Goal: Task Accomplishment & Management: Manage account settings

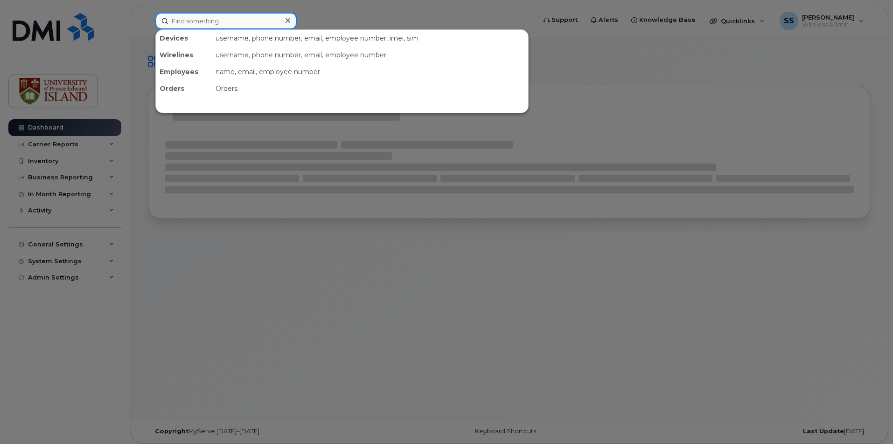
click at [237, 20] on input at bounding box center [225, 21] width 141 height 17
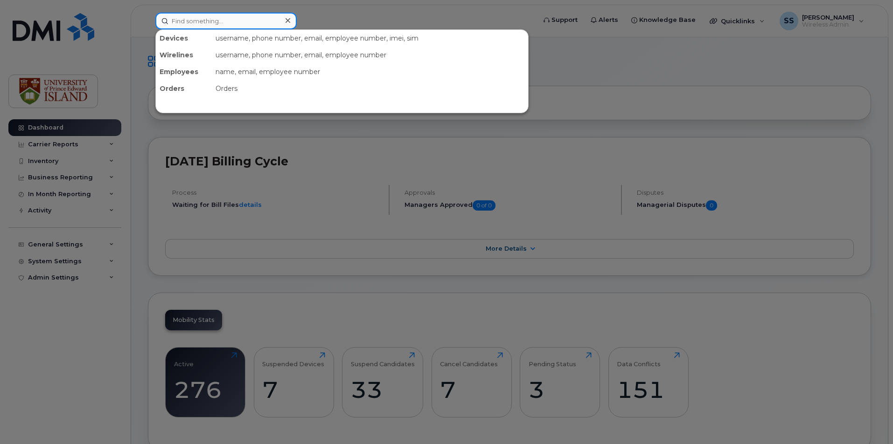
paste input "[PHONE_NUMBER]"
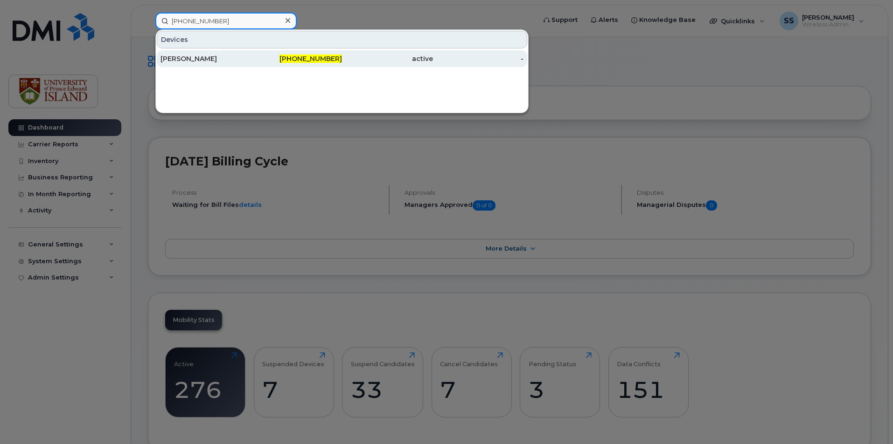
type input "[PHONE_NUMBER]"
click at [224, 62] on div "[PERSON_NAME]" at bounding box center [205, 58] width 91 height 9
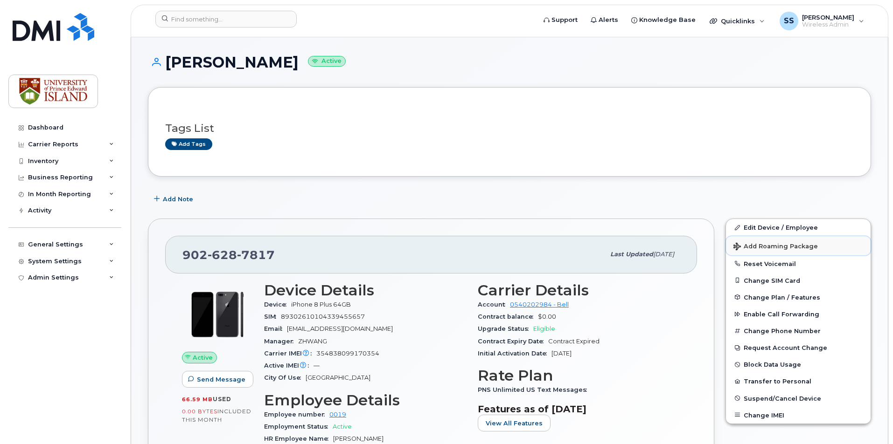
click at [770, 248] on span "Add Roaming Package" at bounding box center [775, 247] width 84 height 9
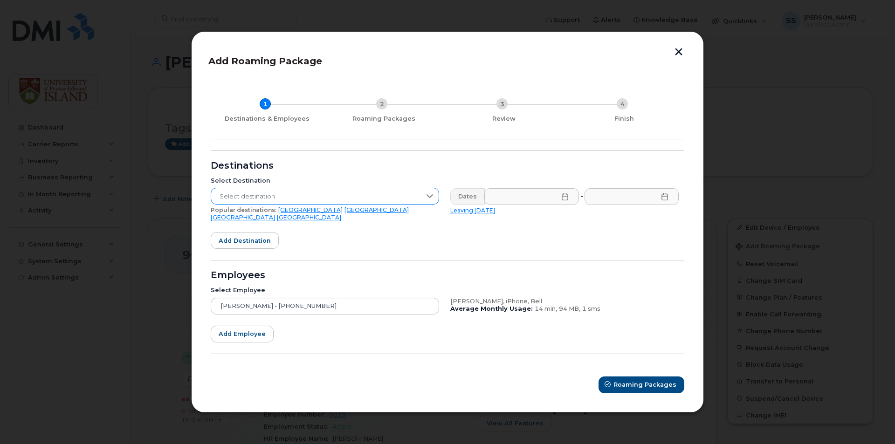
click at [387, 194] on span "Select destination" at bounding box center [316, 196] width 210 height 17
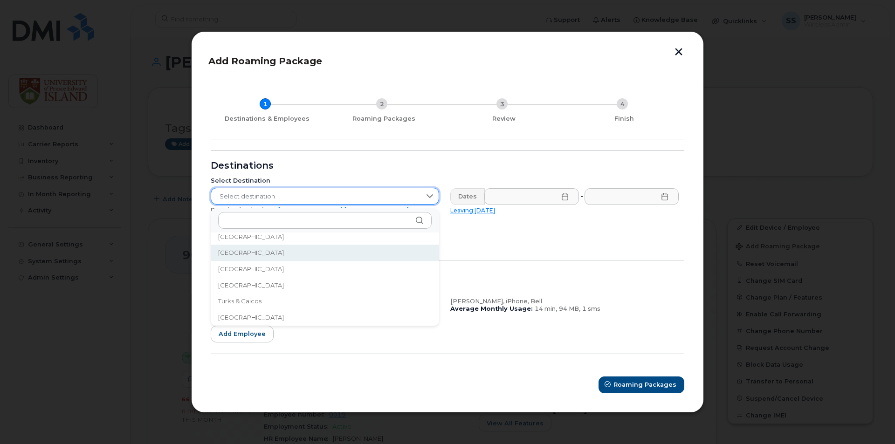
scroll to position [3018, 0]
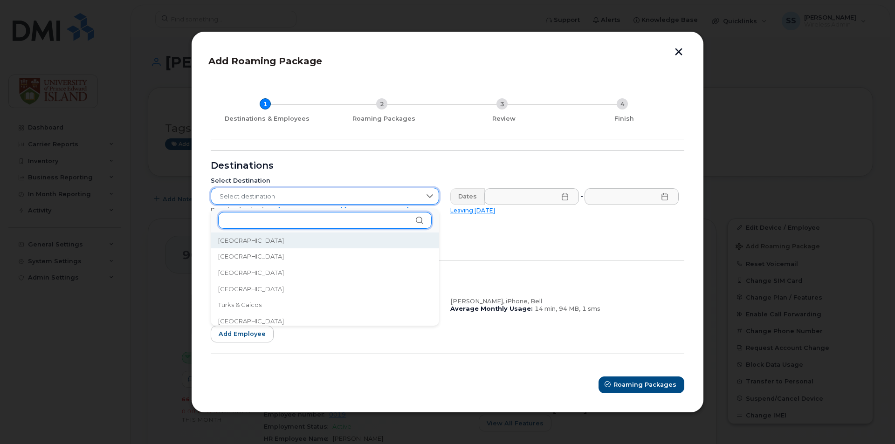
click at [290, 218] on input "text" at bounding box center [325, 220] width 214 height 17
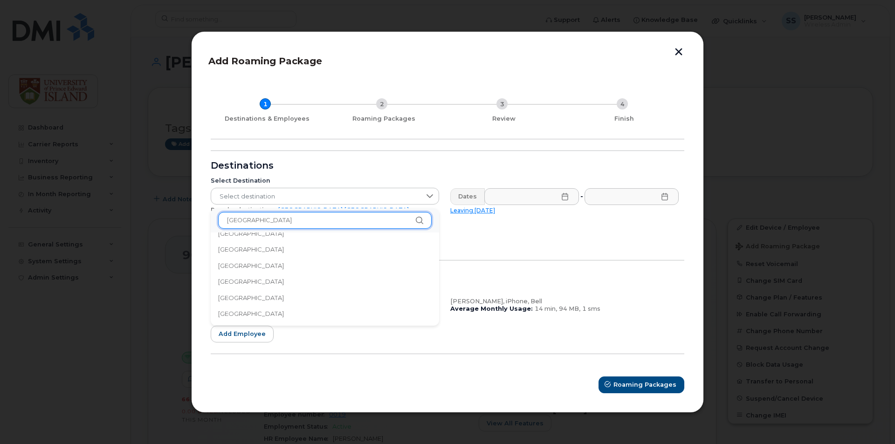
scroll to position [0, 0]
type input "u"
type input "d"
type input "uni"
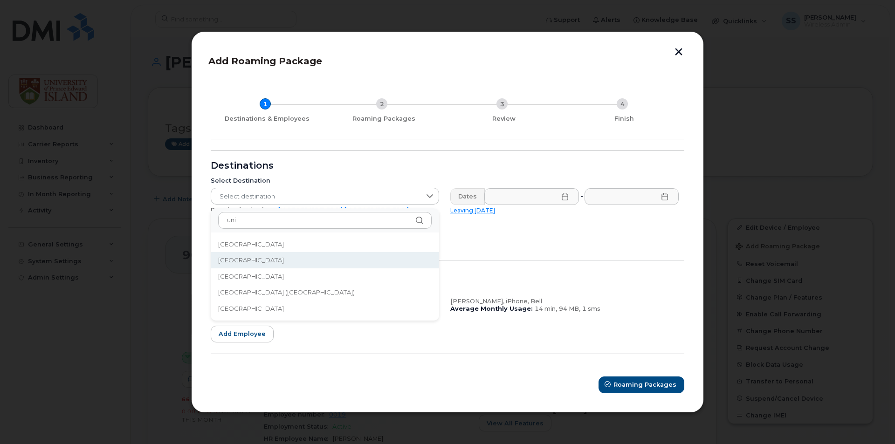
click at [276, 259] on span "United Arab Emirates" at bounding box center [251, 260] width 66 height 9
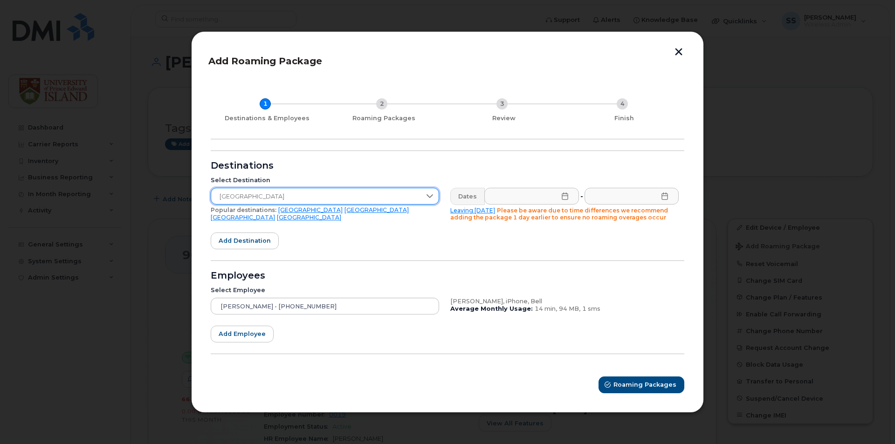
click at [475, 197] on div "Dates" at bounding box center [468, 196] width 35 height 17
click at [568, 198] on icon at bounding box center [565, 196] width 6 height 7
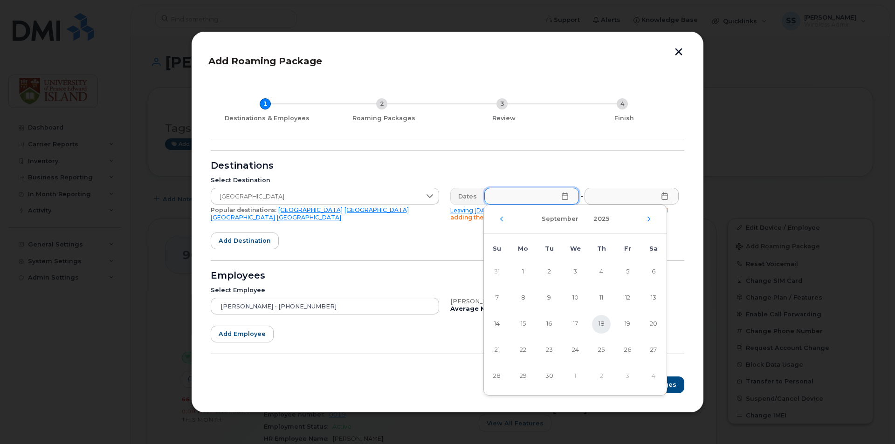
click at [602, 332] on span "18" at bounding box center [601, 324] width 19 height 19
click at [597, 346] on span "25" at bounding box center [601, 350] width 19 height 19
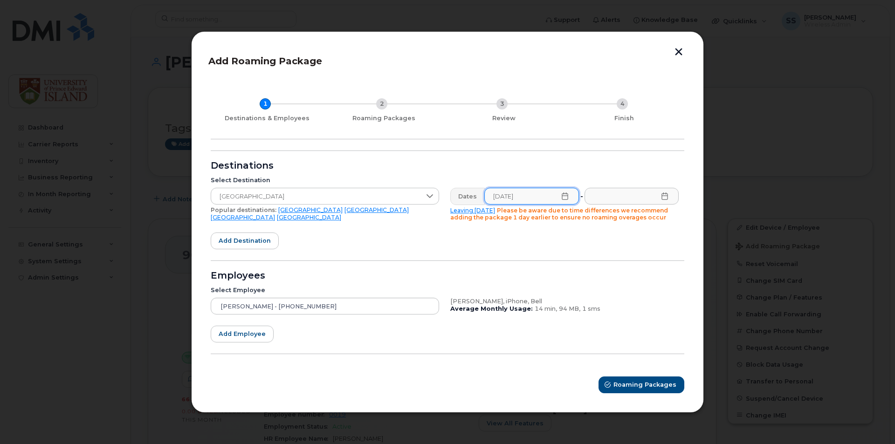
click at [567, 199] on icon at bounding box center [565, 196] width 7 height 7
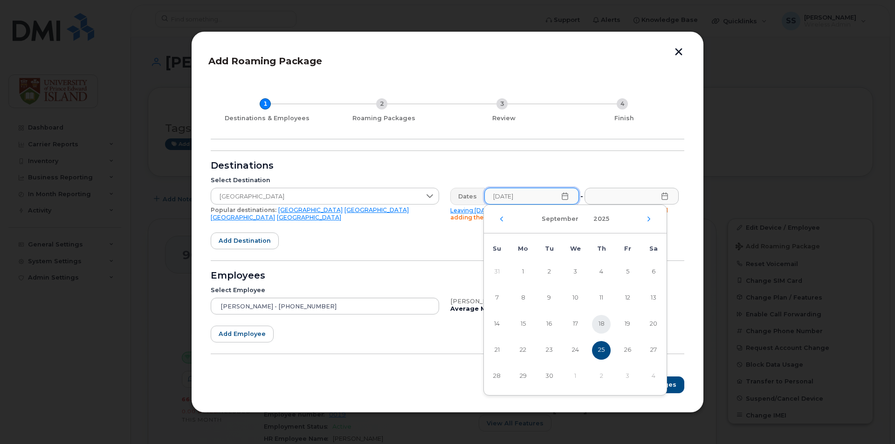
click at [604, 325] on span "18" at bounding box center [601, 324] width 19 height 19
type input "09/18/2025"
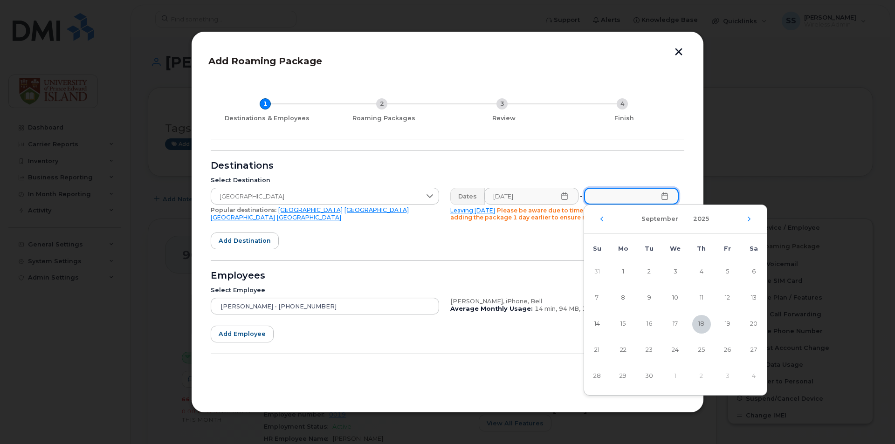
click at [698, 346] on span "25" at bounding box center [702, 350] width 19 height 19
type input "09/25/2025"
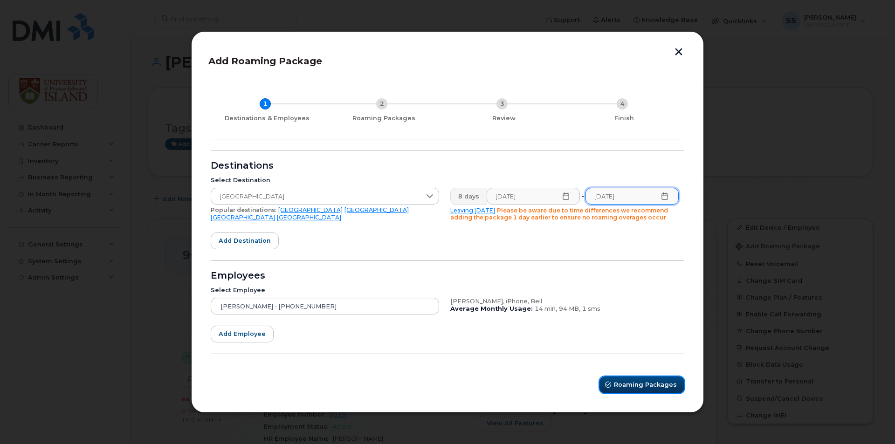
click at [641, 385] on span "Roaming Packages" at bounding box center [645, 385] width 63 height 9
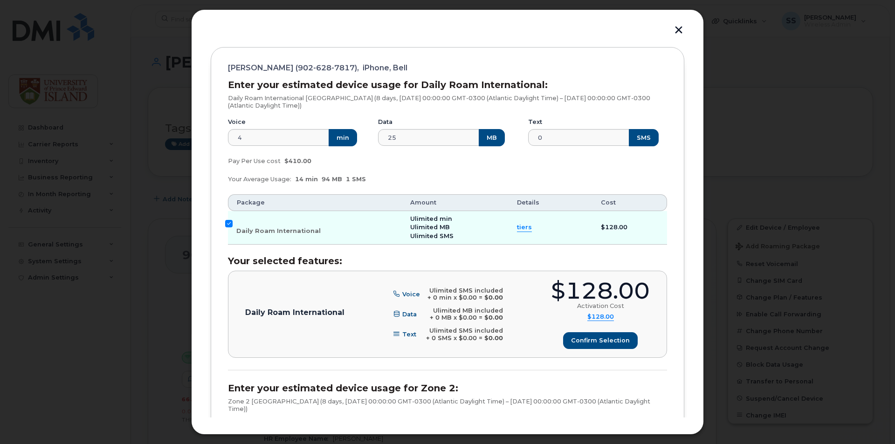
scroll to position [93, 0]
click at [618, 345] on span "Confirm selection" at bounding box center [600, 340] width 59 height 9
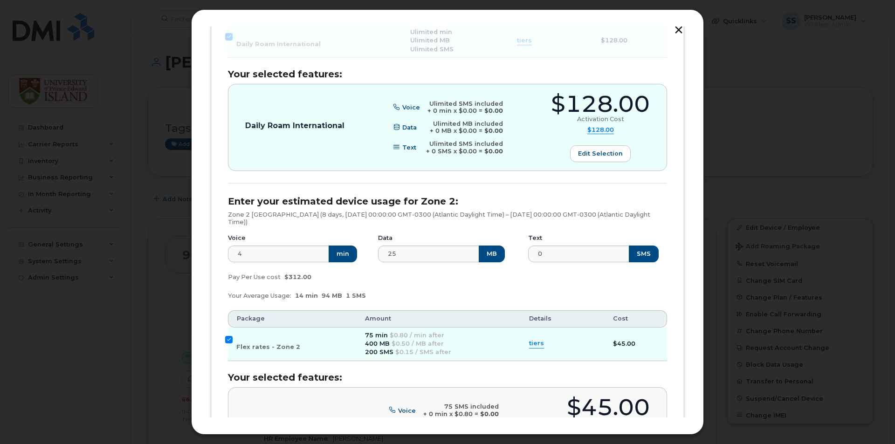
scroll to position [373, 0]
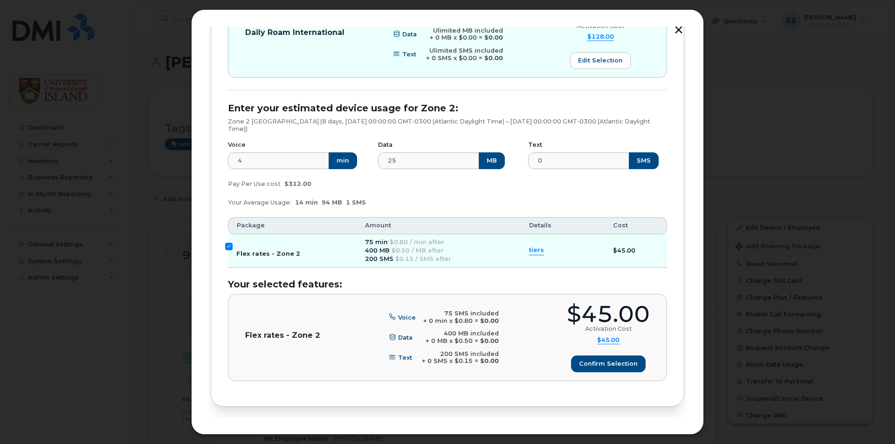
click at [240, 248] on label "Flex rates - Zone 2" at bounding box center [268, 250] width 64 height 15
click at [233, 248] on input "Flex rates - Zone 2" at bounding box center [228, 246] width 7 height 7
checkbox input "false"
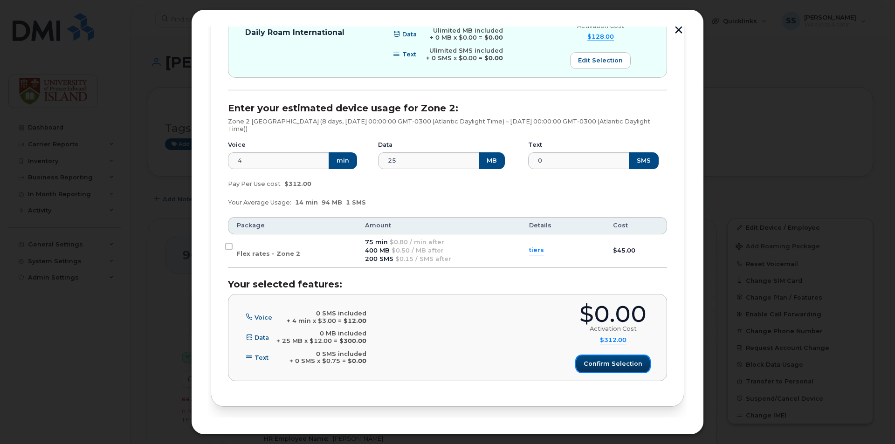
click at [618, 369] on button "Confirm selection" at bounding box center [613, 364] width 74 height 17
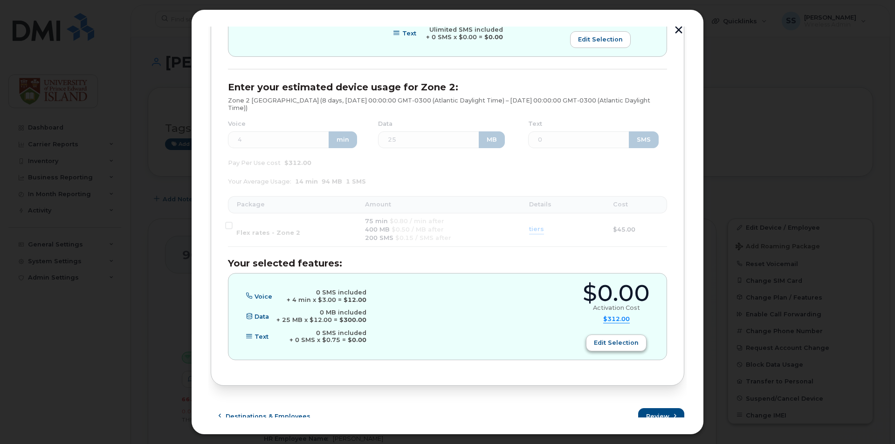
scroll to position [404, 0]
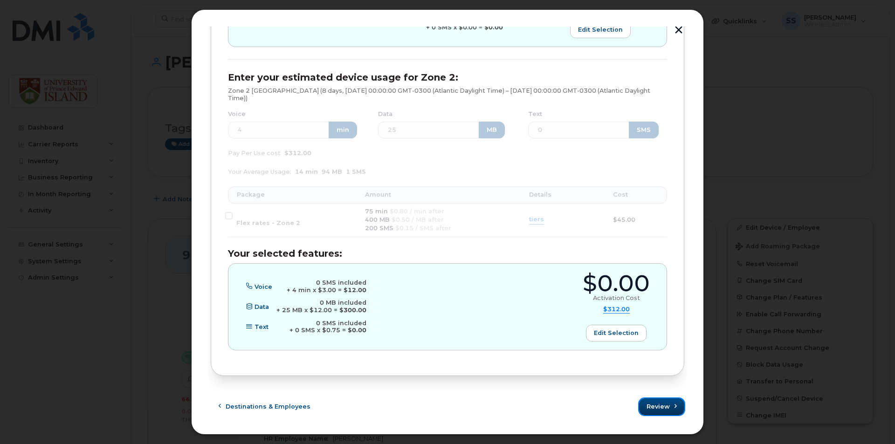
click at [665, 403] on span "Review" at bounding box center [658, 407] width 23 height 9
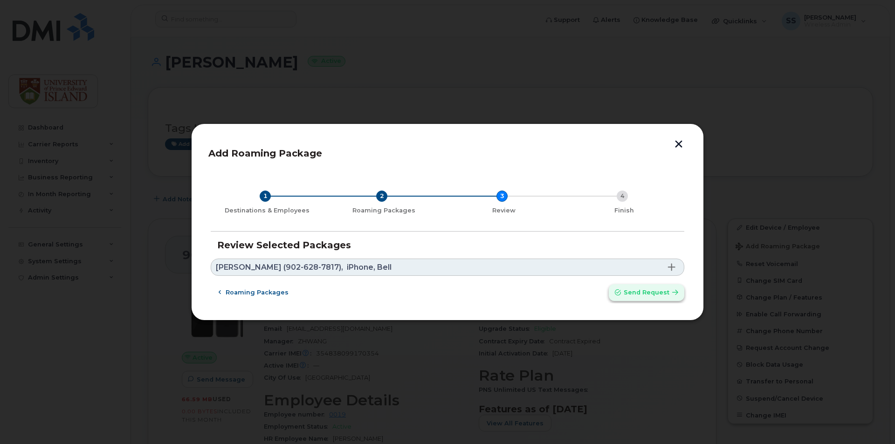
click at [637, 290] on span "Send request" at bounding box center [647, 292] width 46 height 9
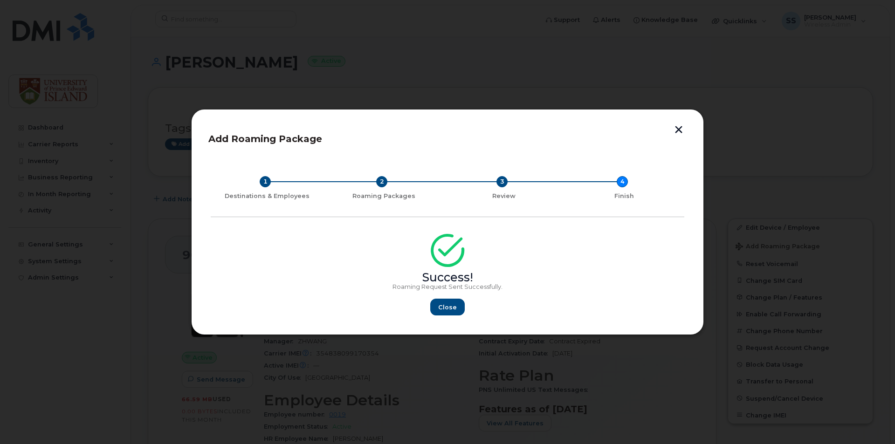
click at [683, 130] on button "button" at bounding box center [679, 131] width 14 height 10
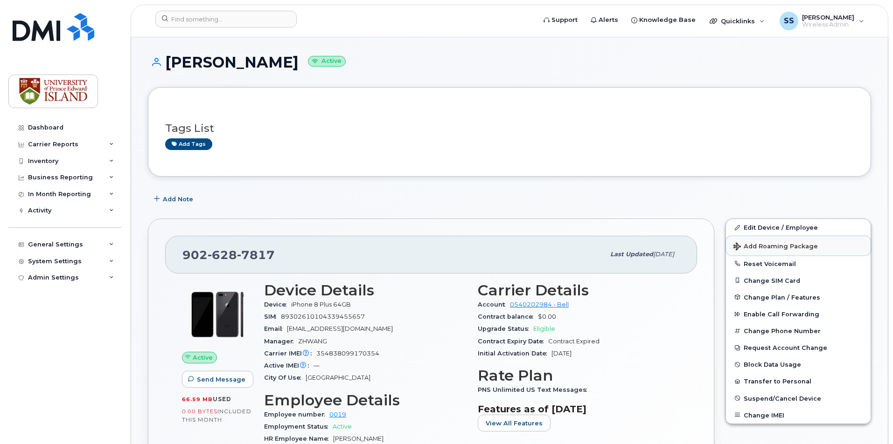
click at [788, 251] on button "Add Roaming Package" at bounding box center [798, 245] width 145 height 19
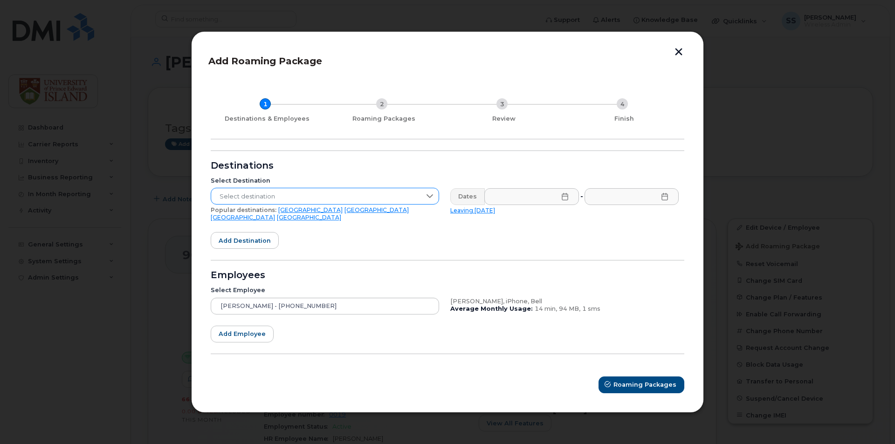
click at [326, 197] on span "Select destination" at bounding box center [316, 196] width 210 height 17
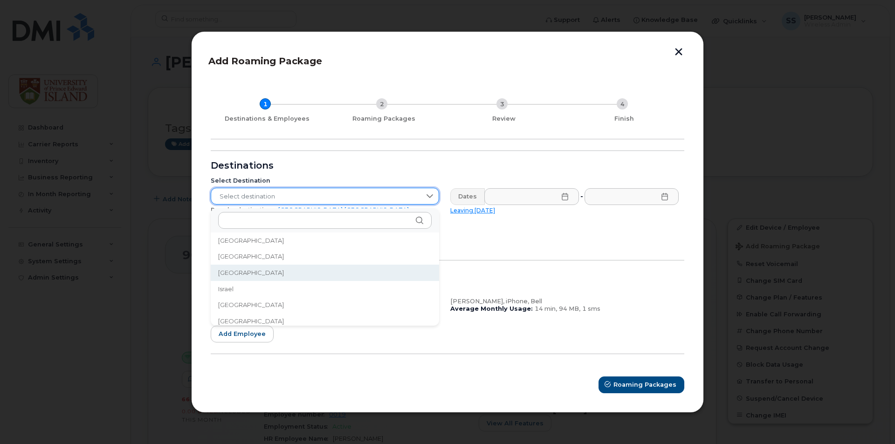
scroll to position [1517, 0]
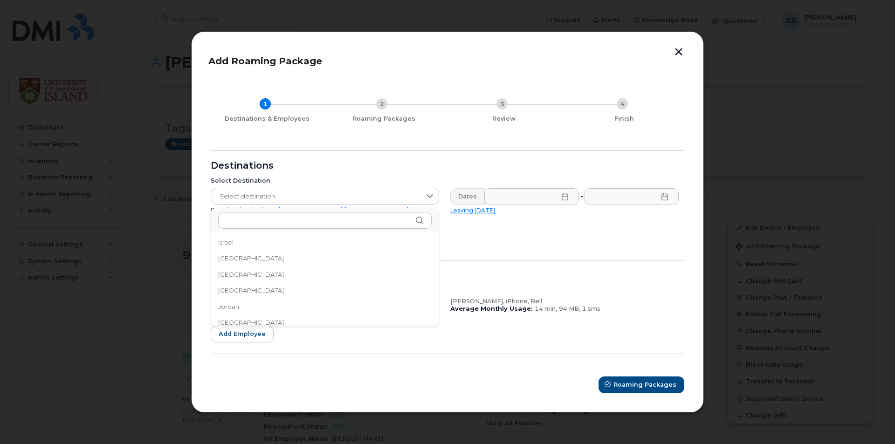
click at [280, 286] on li "Japan" at bounding box center [325, 291] width 229 height 16
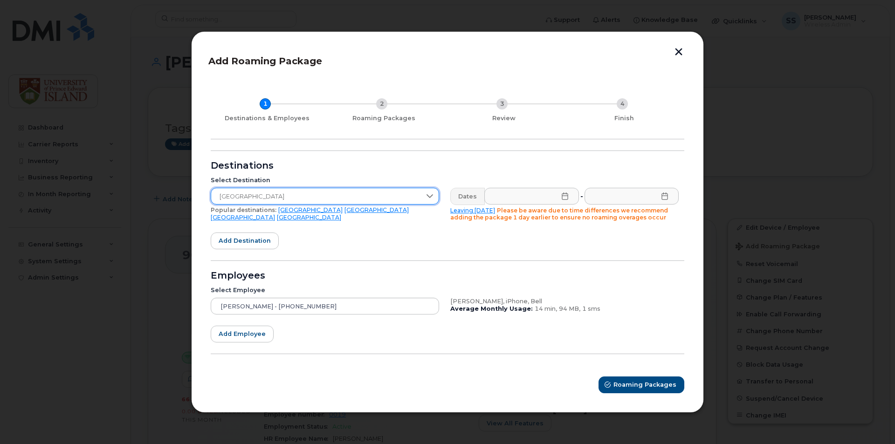
click at [469, 196] on div "Dates" at bounding box center [468, 196] width 35 height 17
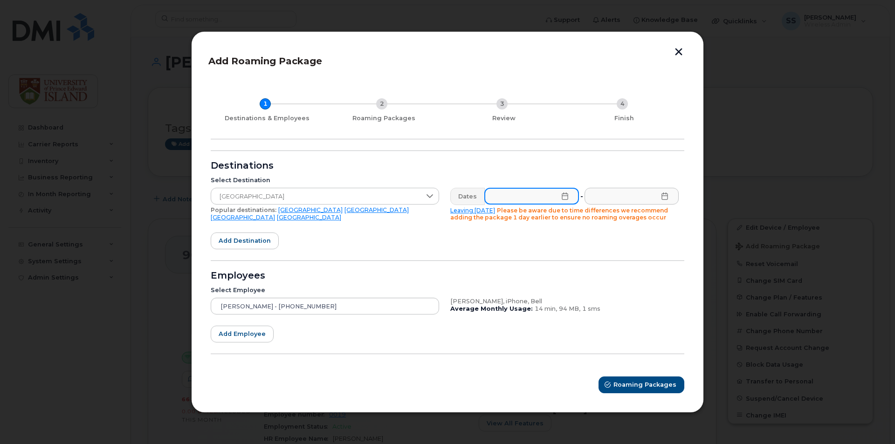
click at [511, 199] on input "text" at bounding box center [532, 196] width 95 height 17
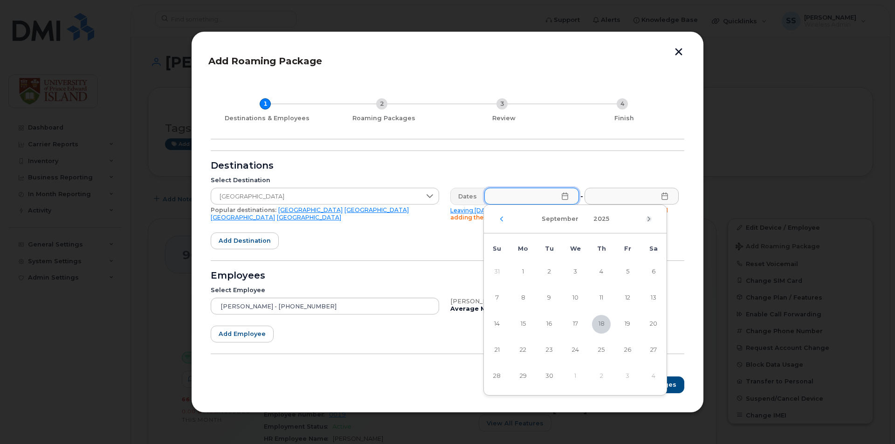
click at [649, 222] on icon "Next Month" at bounding box center [649, 218] width 6 height 7
click at [550, 302] on span "7" at bounding box center [549, 298] width 19 height 19
click at [577, 321] on span "15" at bounding box center [575, 324] width 19 height 19
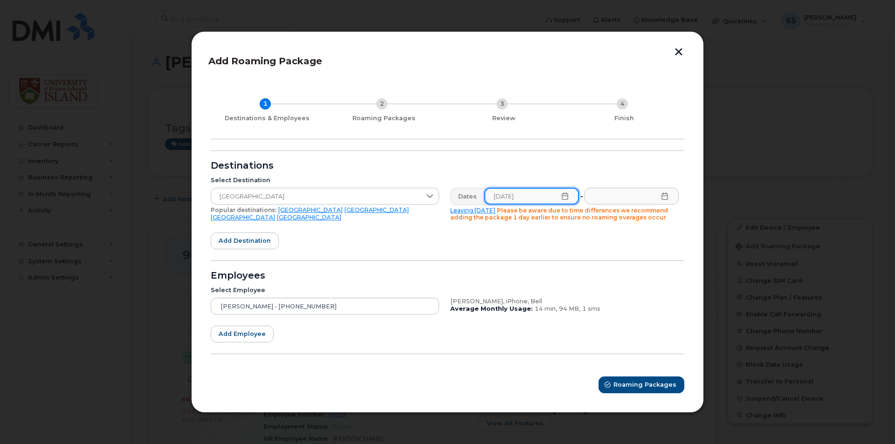
click at [547, 199] on input "10/15/2025" at bounding box center [532, 196] width 95 height 17
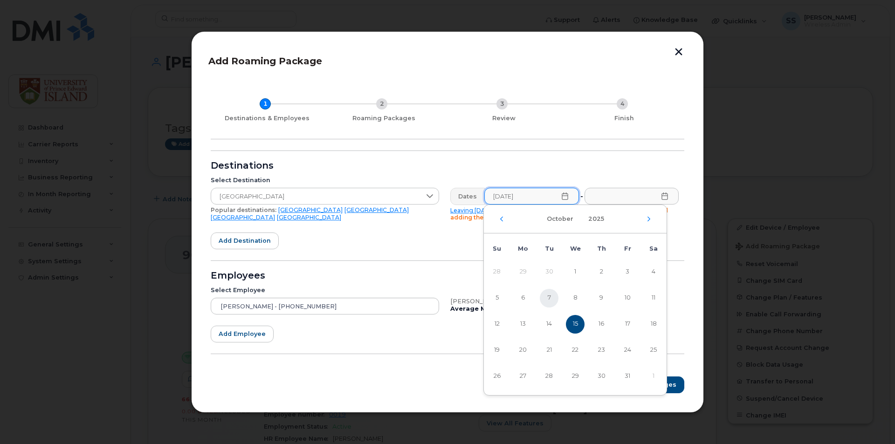
click at [548, 300] on span "7" at bounding box center [549, 298] width 19 height 19
type input "10/07/2025"
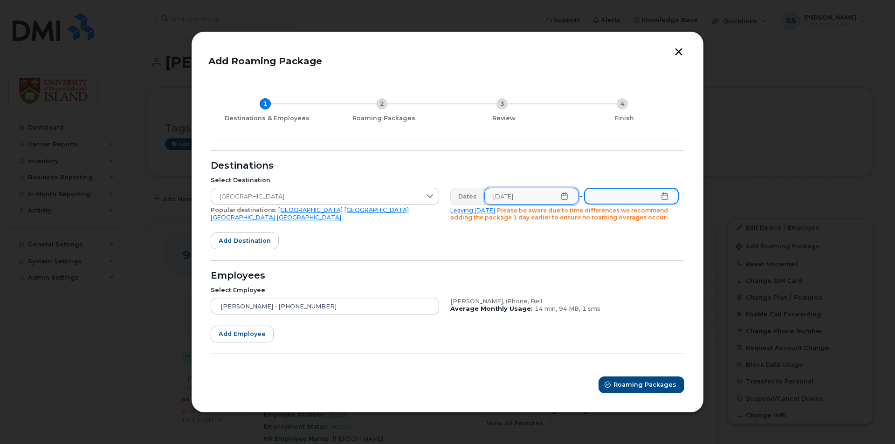
click at [648, 199] on input "text" at bounding box center [631, 196] width 95 height 17
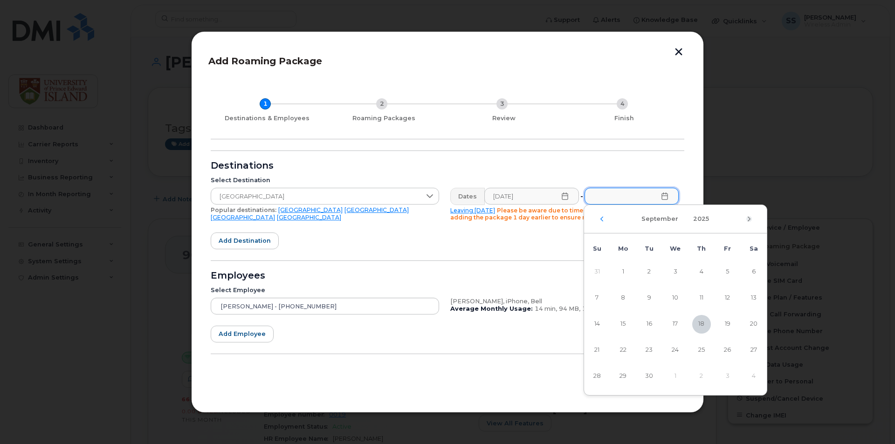
click at [749, 220] on icon "Next Month" at bounding box center [750, 218] width 6 height 7
click at [708, 321] on span "16" at bounding box center [702, 324] width 19 height 19
type input "10/16/2025"
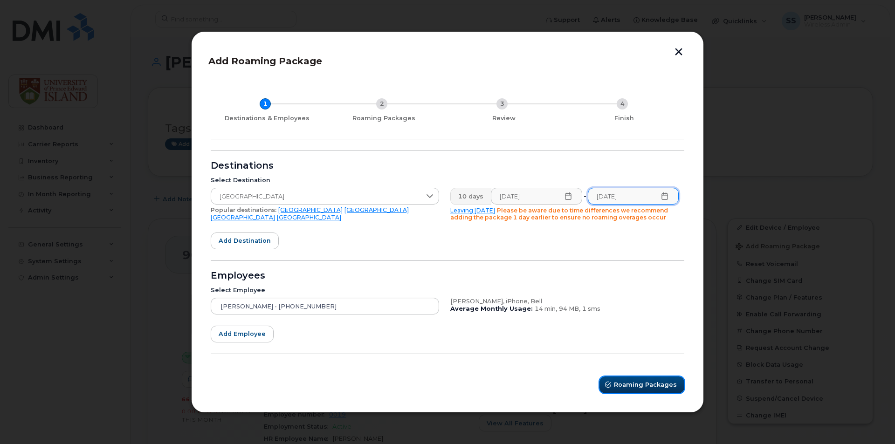
click at [657, 393] on button "Roaming Packages" at bounding box center [642, 385] width 85 height 17
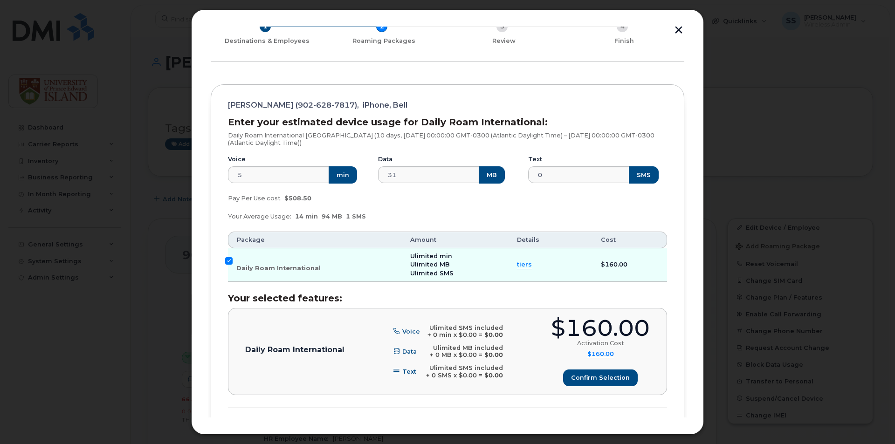
scroll to position [140, 0]
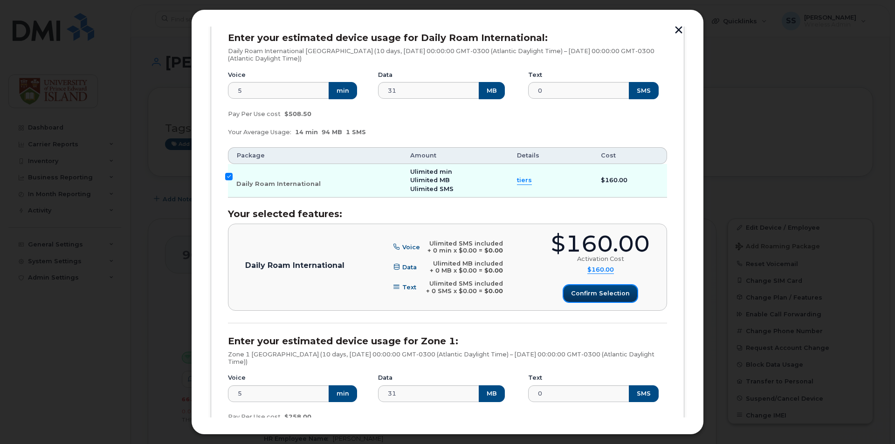
click at [607, 295] on span "Confirm selection" at bounding box center [600, 293] width 59 height 9
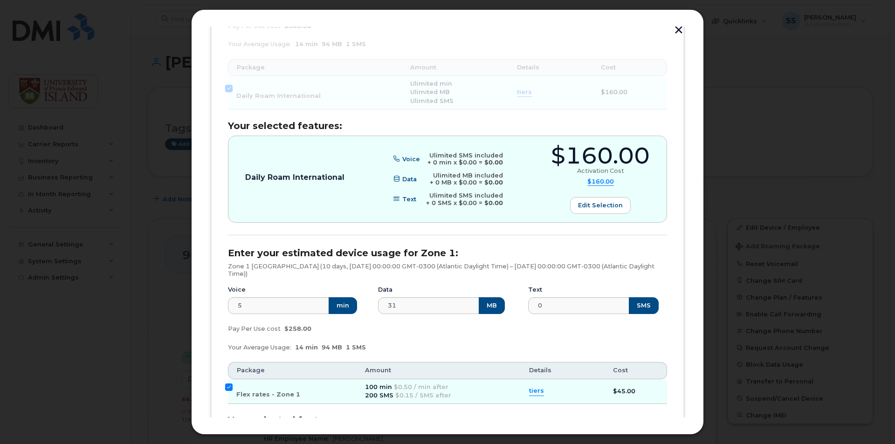
scroll to position [326, 0]
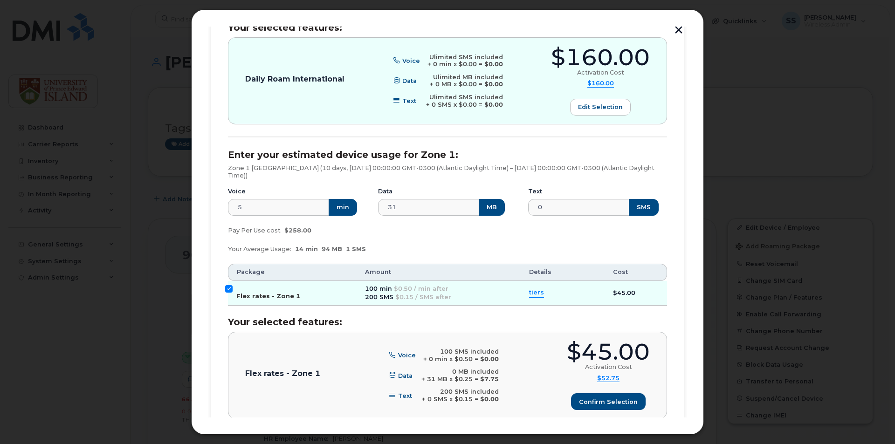
click at [230, 289] on input "Flex rates - Zone 1" at bounding box center [228, 288] width 7 height 7
checkbox input "false"
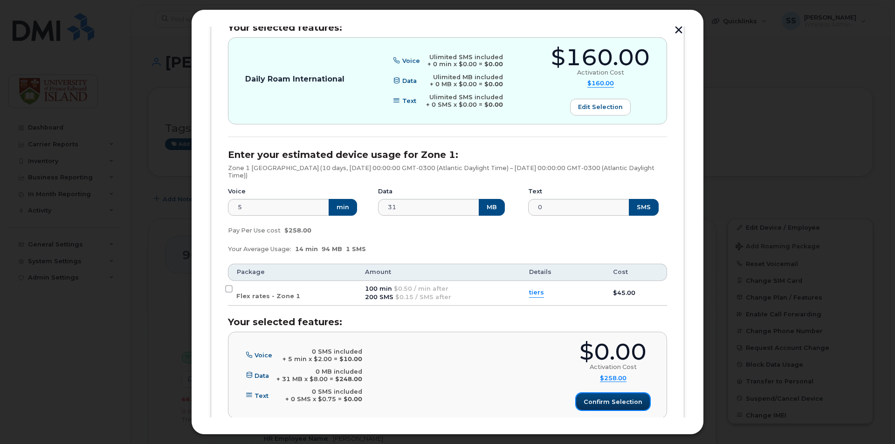
click at [608, 405] on span "Confirm selection" at bounding box center [613, 402] width 59 height 9
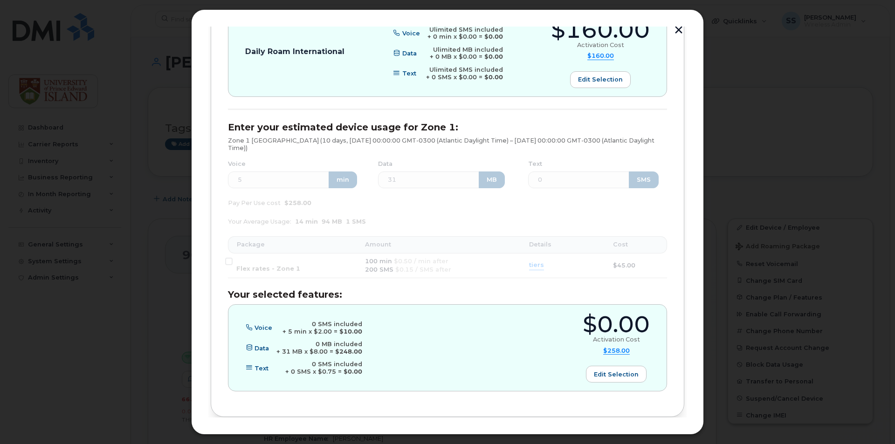
scroll to position [395, 0]
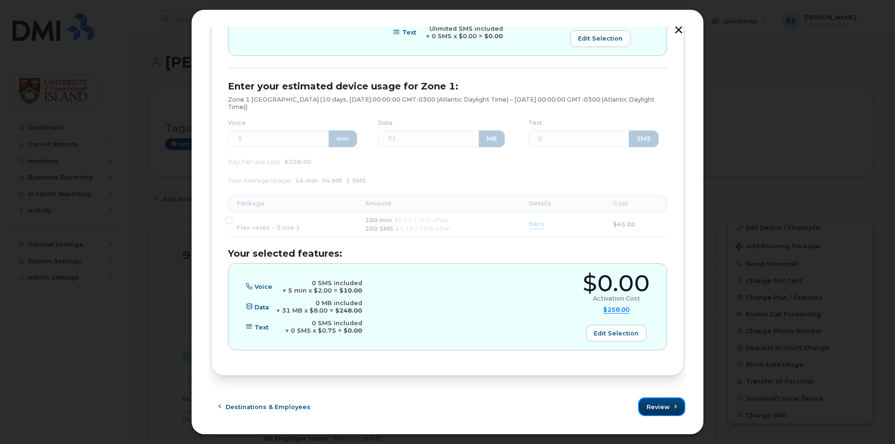
click at [660, 400] on button "Review" at bounding box center [661, 407] width 45 height 17
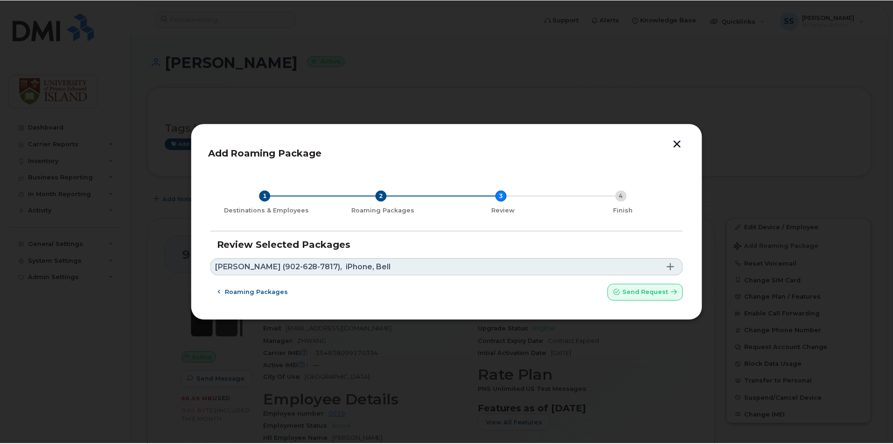
scroll to position [0, 0]
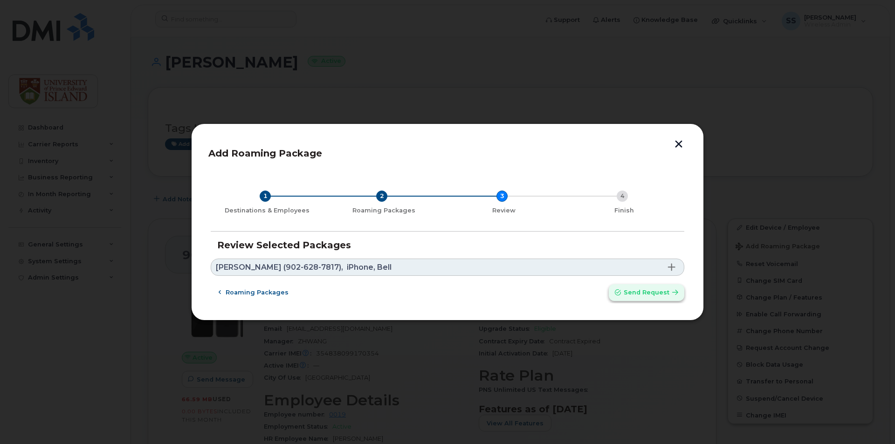
click at [656, 292] on span "Send request" at bounding box center [647, 292] width 46 height 9
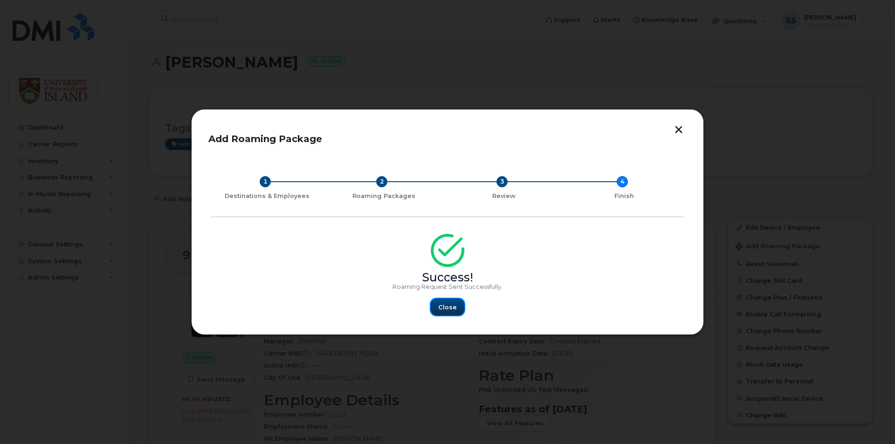
click at [444, 310] on span "Close" at bounding box center [447, 307] width 19 height 9
